Goal: Find contact information: Find contact information

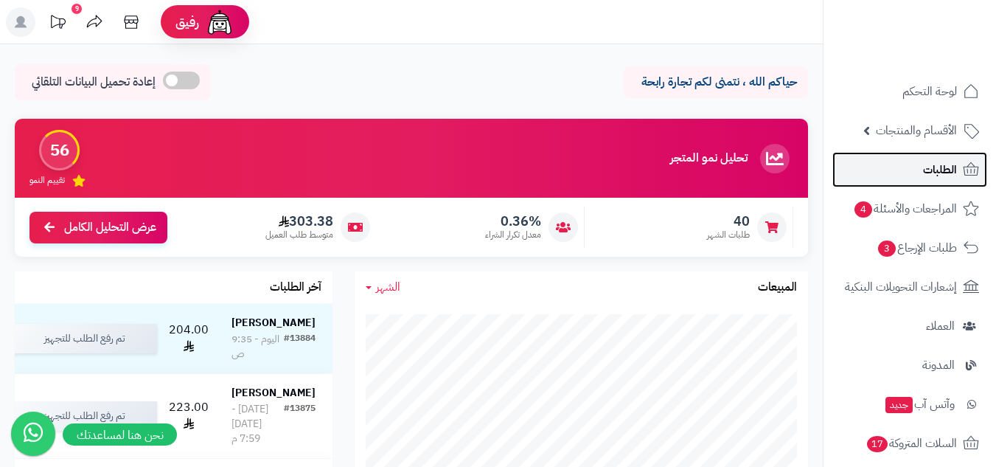
click at [953, 172] on span "الطلبات" at bounding box center [940, 169] width 34 height 21
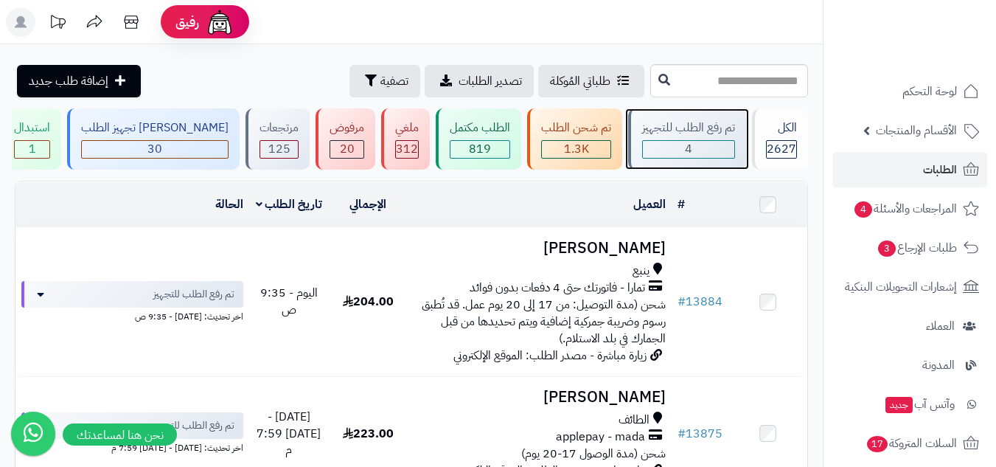
click at [690, 148] on div "4" at bounding box center [688, 149] width 91 height 17
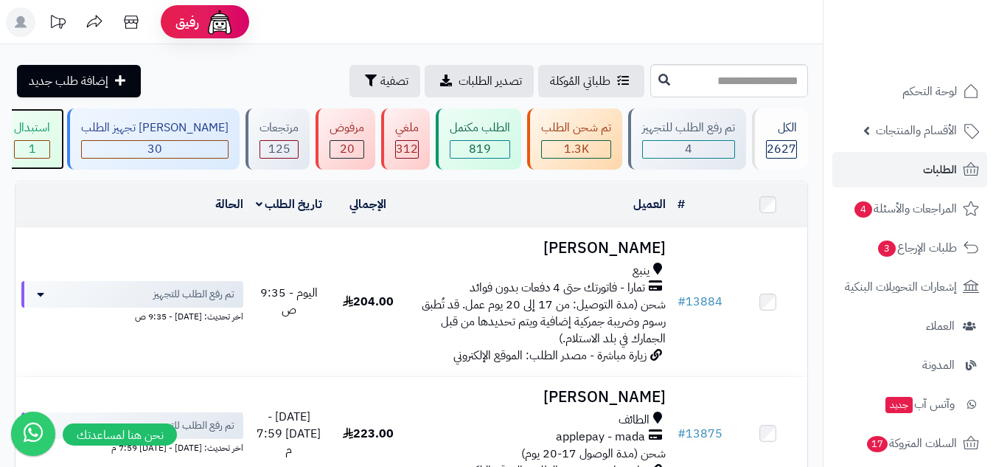
click at [36, 147] on span "1" at bounding box center [32, 149] width 7 height 18
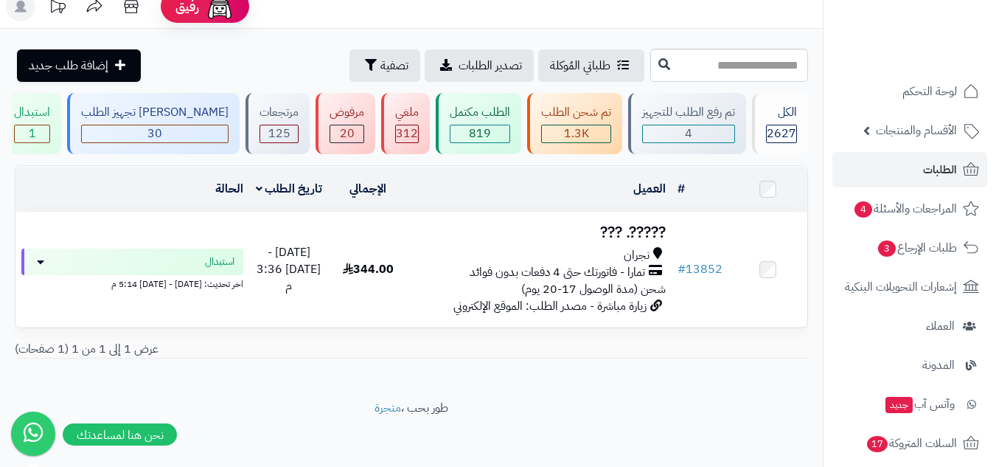
scroll to position [20, 0]
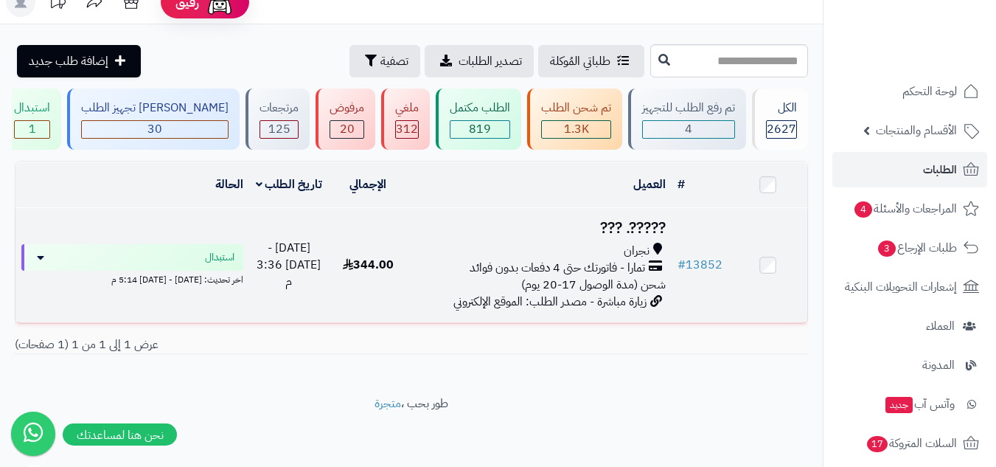
click at [462, 231] on h3 "?????. ??‍?" at bounding box center [540, 228] width 252 height 17
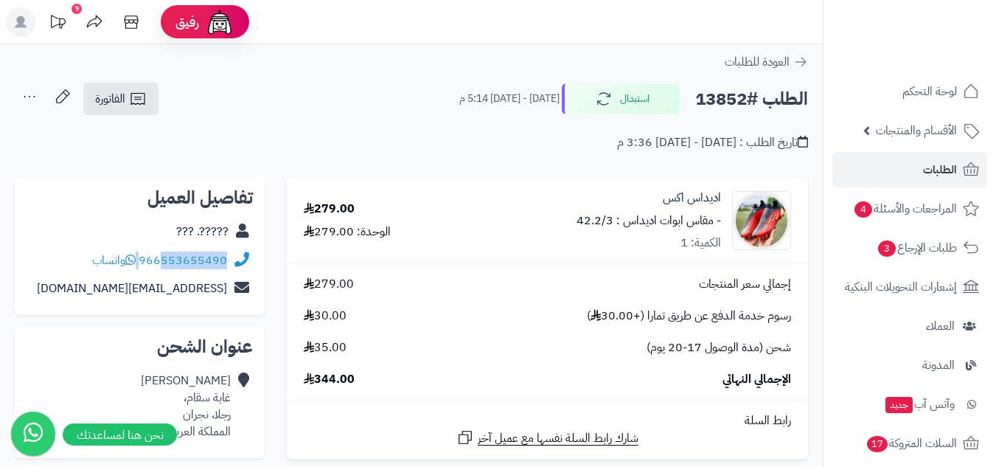
drag, startPoint x: 139, startPoint y: 253, endPoint x: 165, endPoint y: 251, distance: 25.8
click at [165, 252] on div "966553655490 واتساب" at bounding box center [159, 260] width 135 height 17
copy div "553655490"
